Goal: Transaction & Acquisition: Purchase product/service

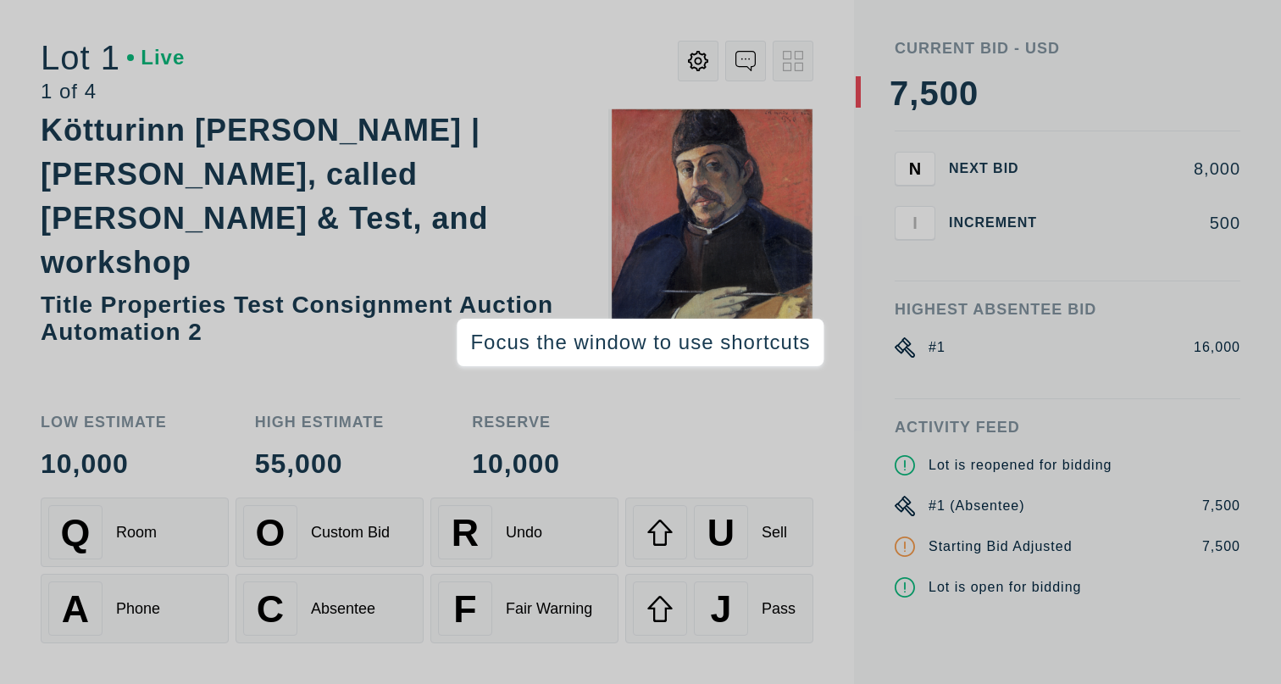
click at [519, 76] on div at bounding box center [499, 71] width 629 height 61
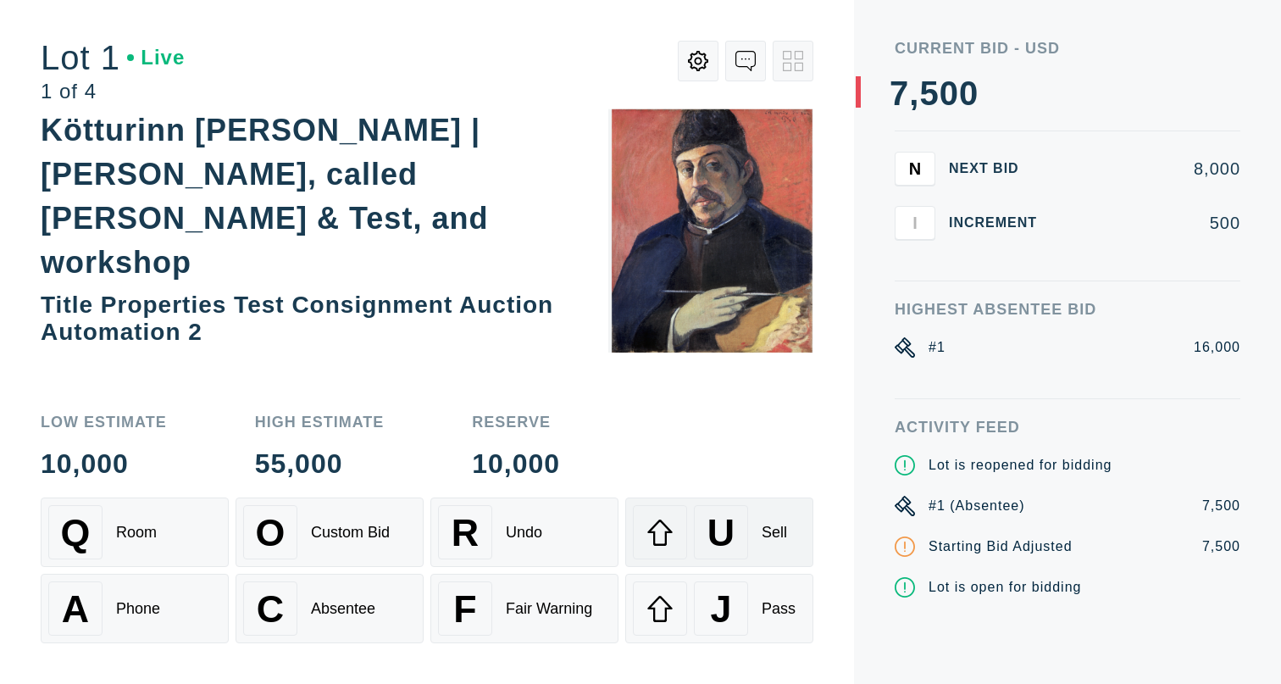
click at [711, 541] on span "U" at bounding box center [720, 532] width 27 height 43
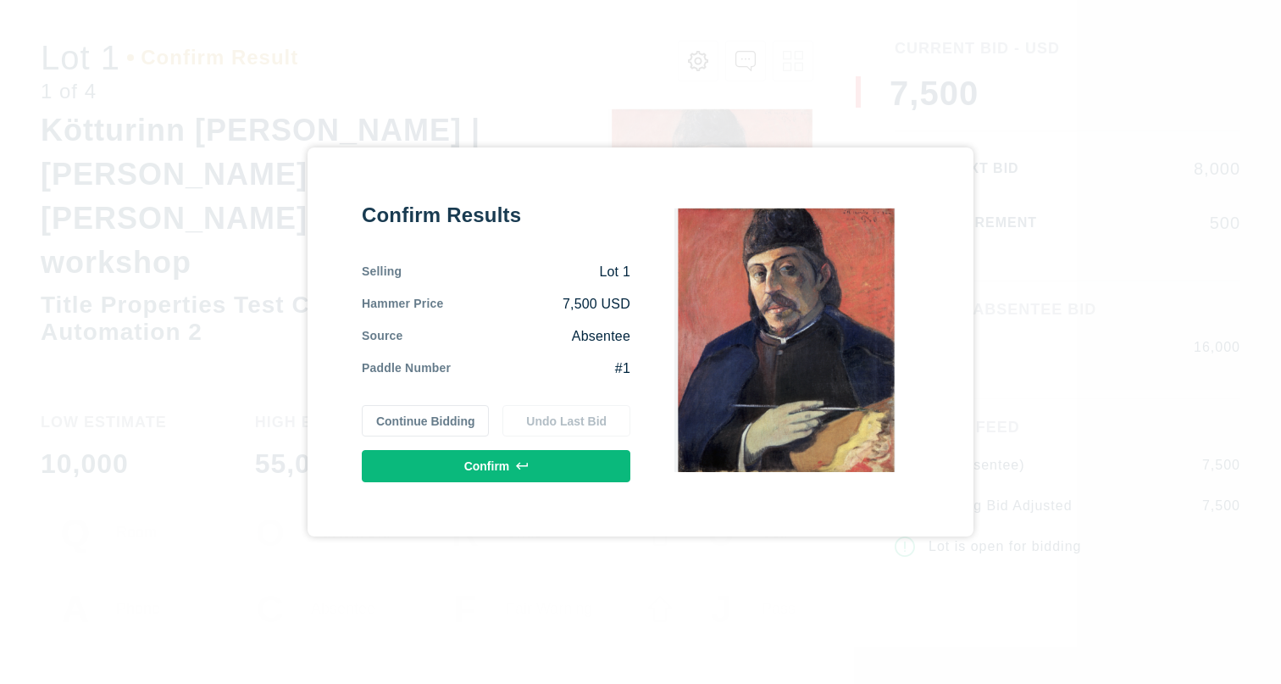
click at [467, 369] on div "#1" at bounding box center [541, 368] width 180 height 19
click at [461, 424] on button "Continue Bidding" at bounding box center [426, 421] width 128 height 32
